Goal: Find contact information: Find contact information

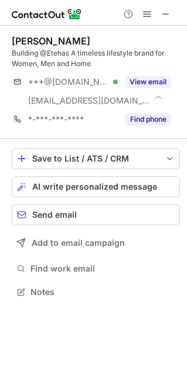
scroll to position [283, 187]
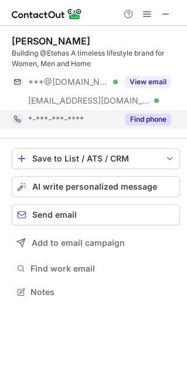
click at [151, 116] on button "Find phone" at bounding box center [148, 119] width 46 height 12
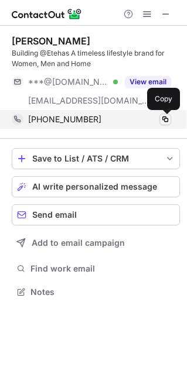
click at [167, 122] on span at bounding box center [164, 119] width 9 height 9
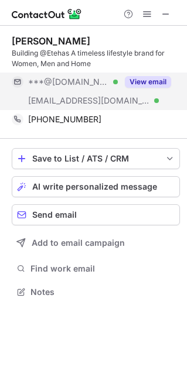
click at [147, 76] on button "View email" at bounding box center [148, 82] width 46 height 12
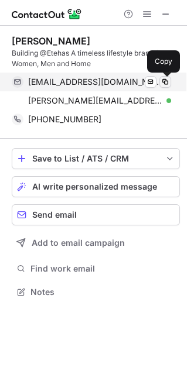
click at [167, 82] on span at bounding box center [164, 81] width 9 height 9
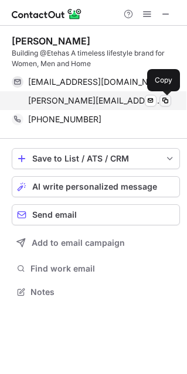
click at [166, 102] on span at bounding box center [164, 100] width 9 height 9
